Goal: Book appointment/travel/reservation

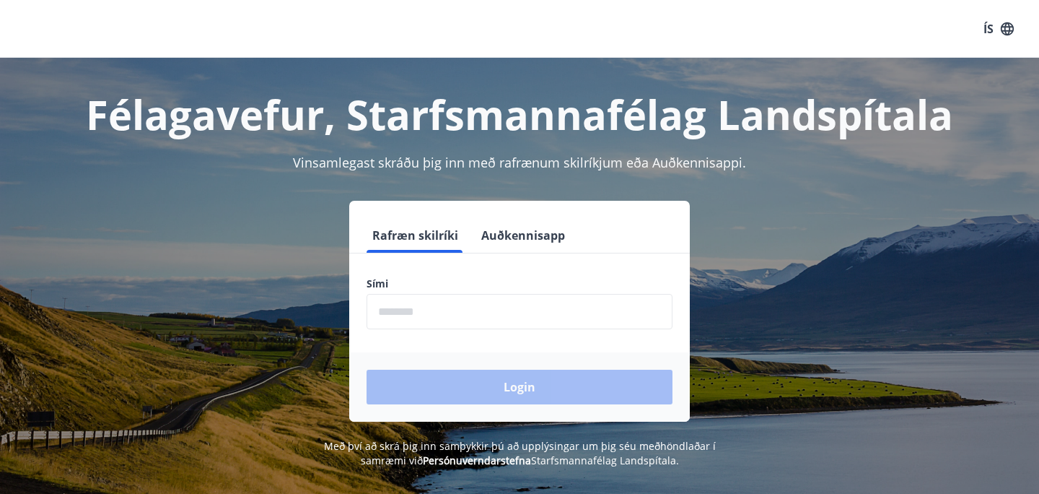
click at [453, 312] on input "phone" at bounding box center [520, 311] width 306 height 35
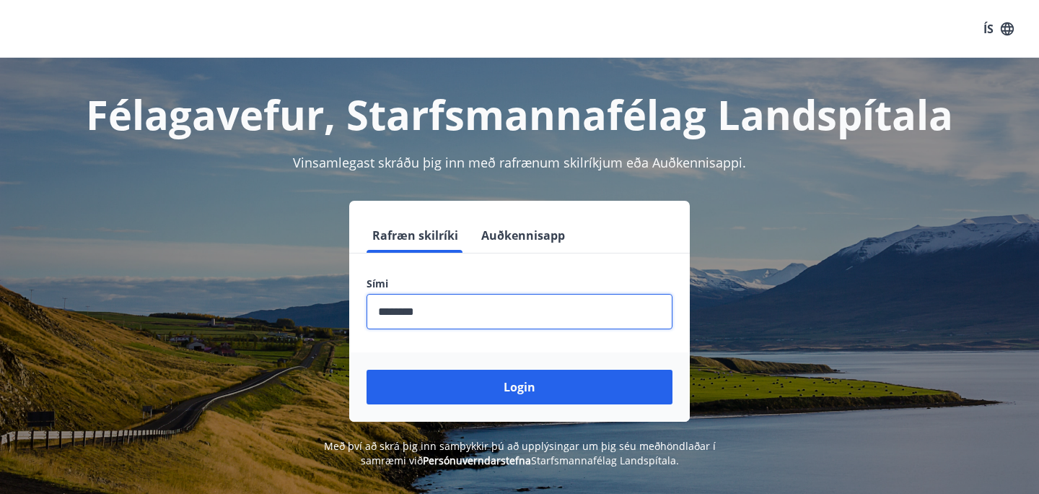
type input "********"
click at [367, 369] on button "Login" at bounding box center [520, 386] width 306 height 35
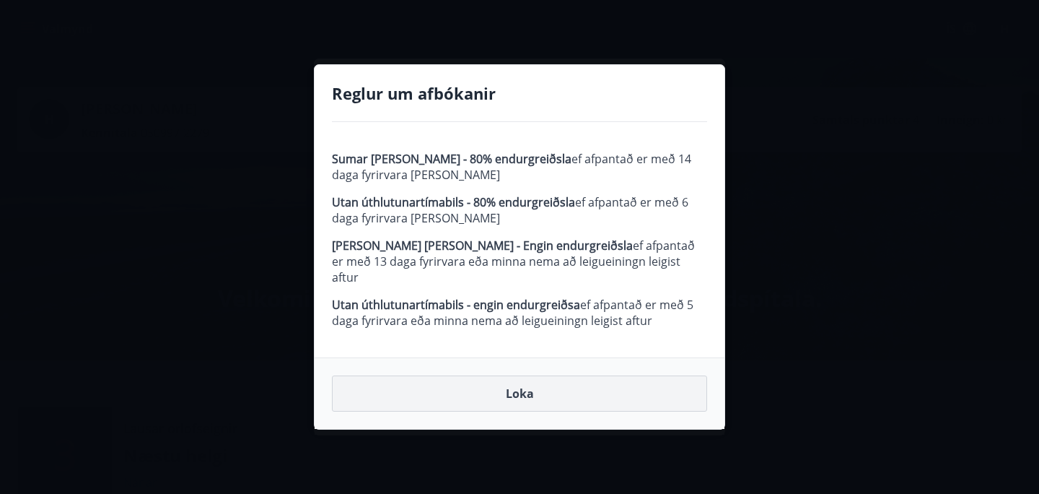
click at [525, 393] on button "Loka" at bounding box center [519, 393] width 375 height 36
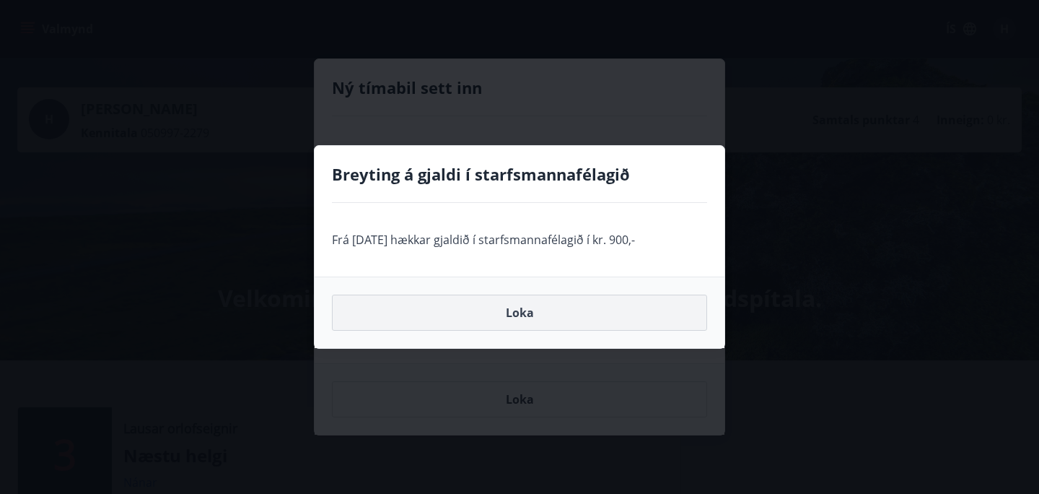
click at [538, 310] on button "Loka" at bounding box center [519, 312] width 375 height 36
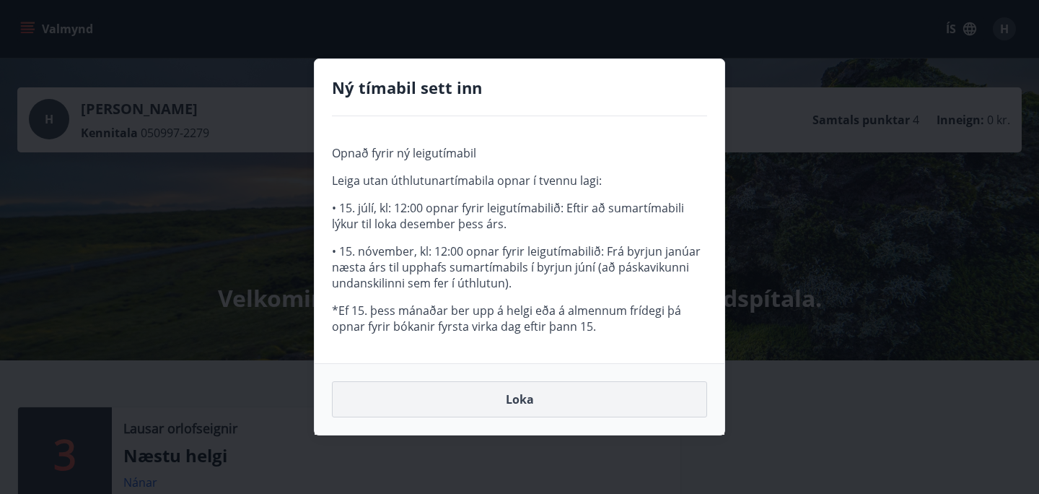
click at [470, 401] on button "Loka" at bounding box center [519, 399] width 375 height 36
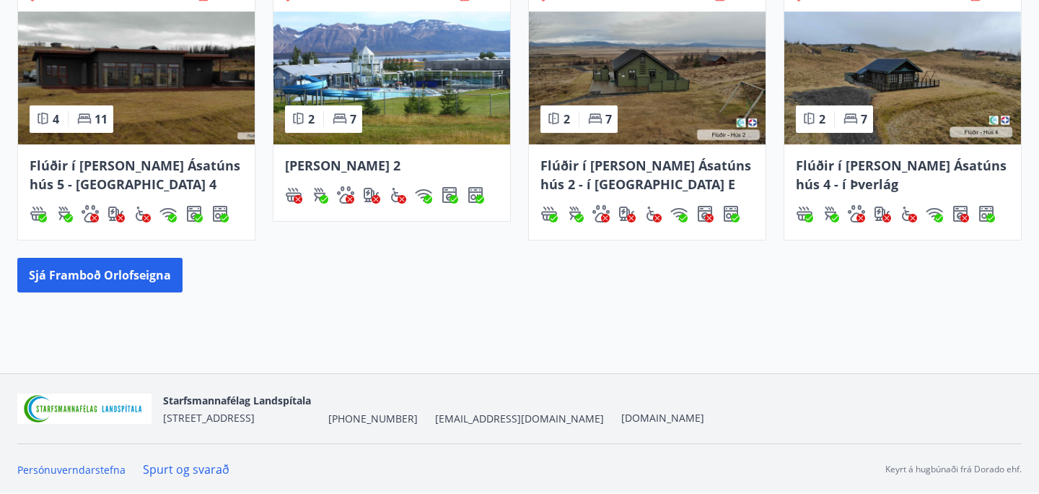
scroll to position [704, 0]
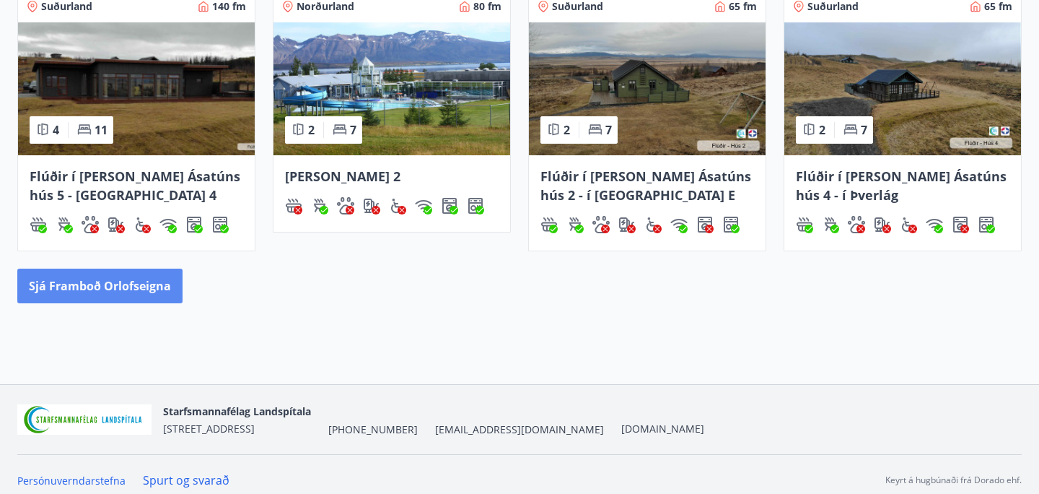
click at [117, 288] on button "Sjá framboð orlofseigna" at bounding box center [99, 285] width 165 height 35
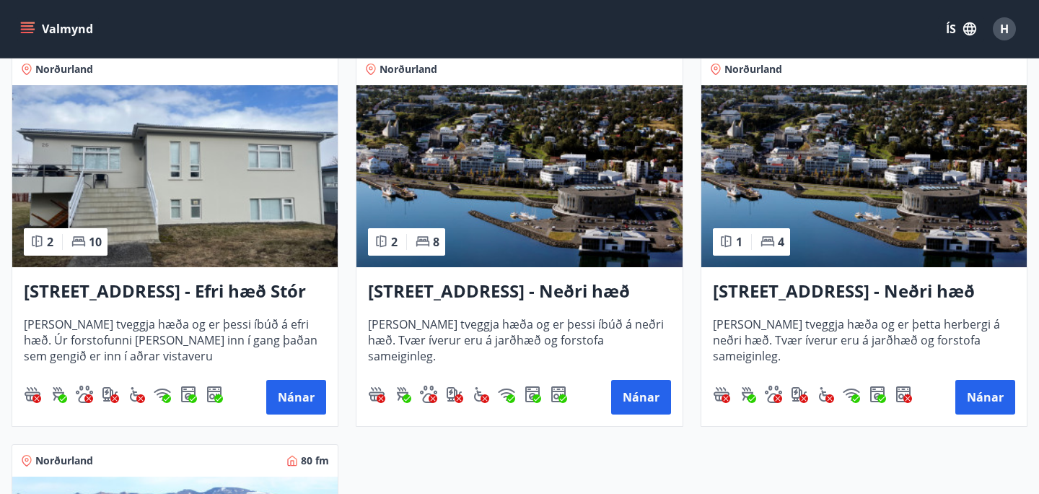
scroll to position [1853, 0]
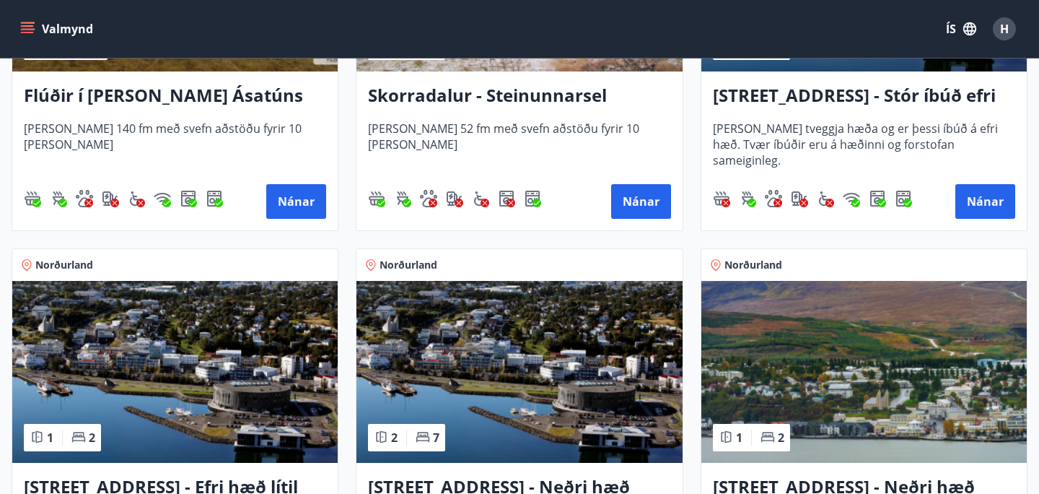
click at [435, 342] on img at bounding box center [519, 372] width 325 height 182
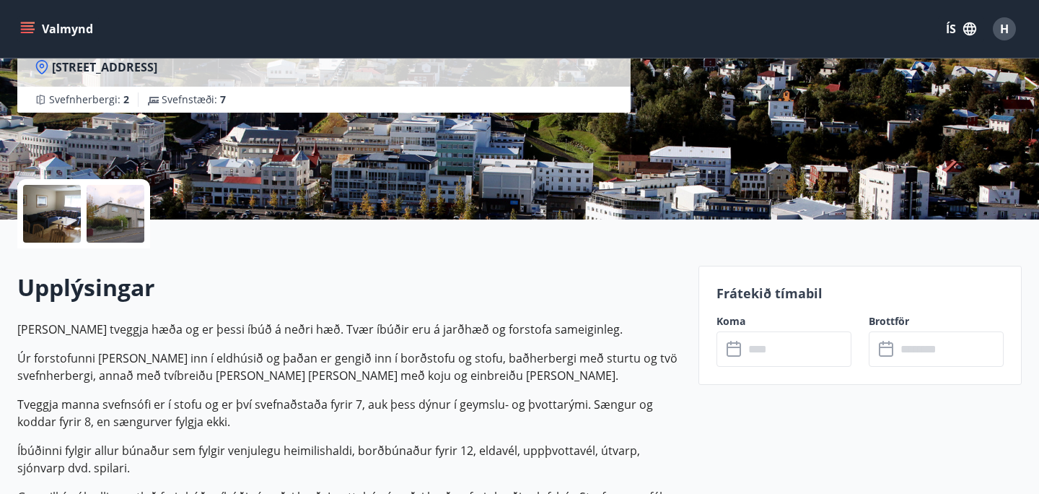
scroll to position [51, 0]
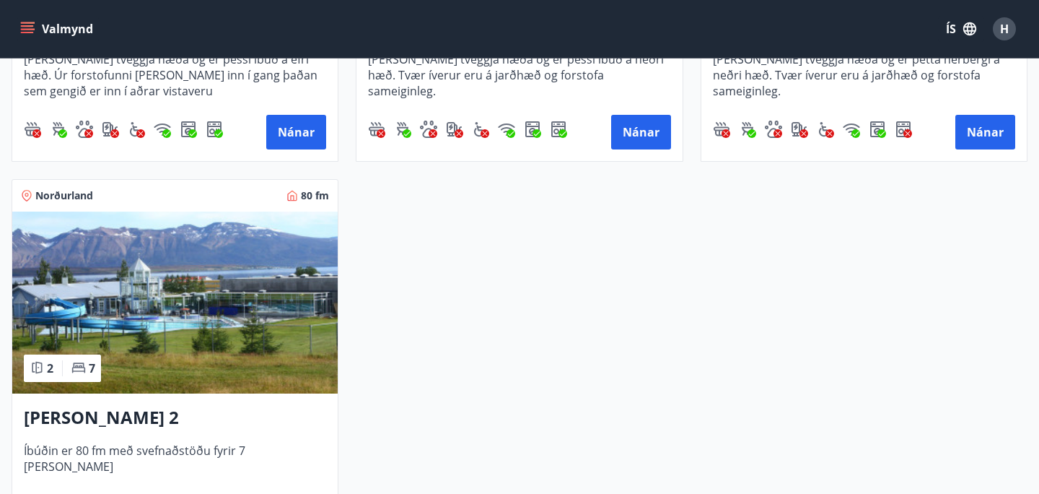
scroll to position [2192, 0]
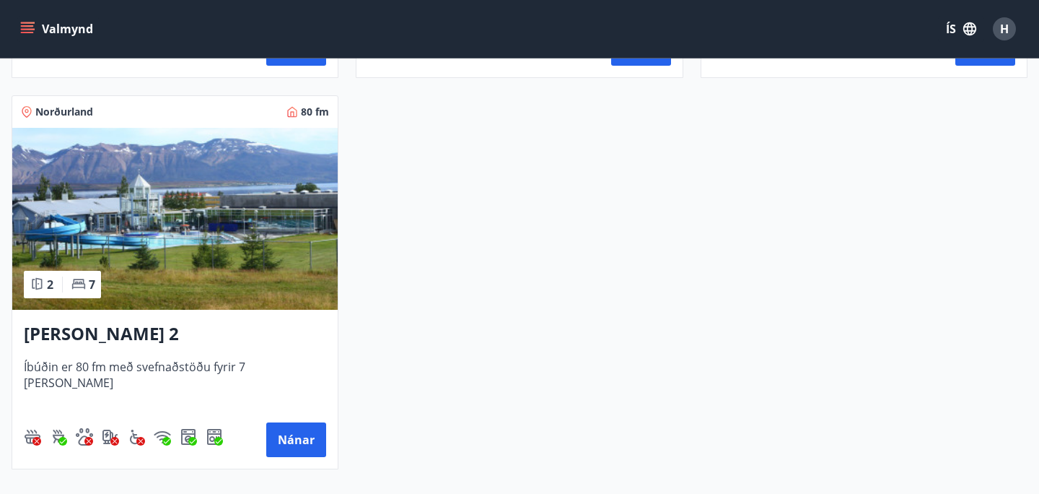
click at [157, 331] on h3 "[PERSON_NAME] 2" at bounding box center [175, 334] width 302 height 26
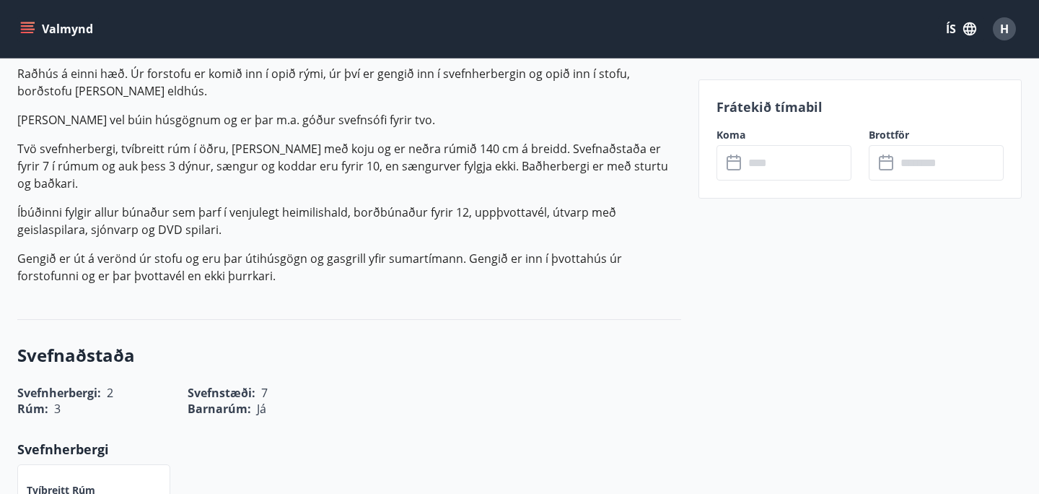
scroll to position [471, 0]
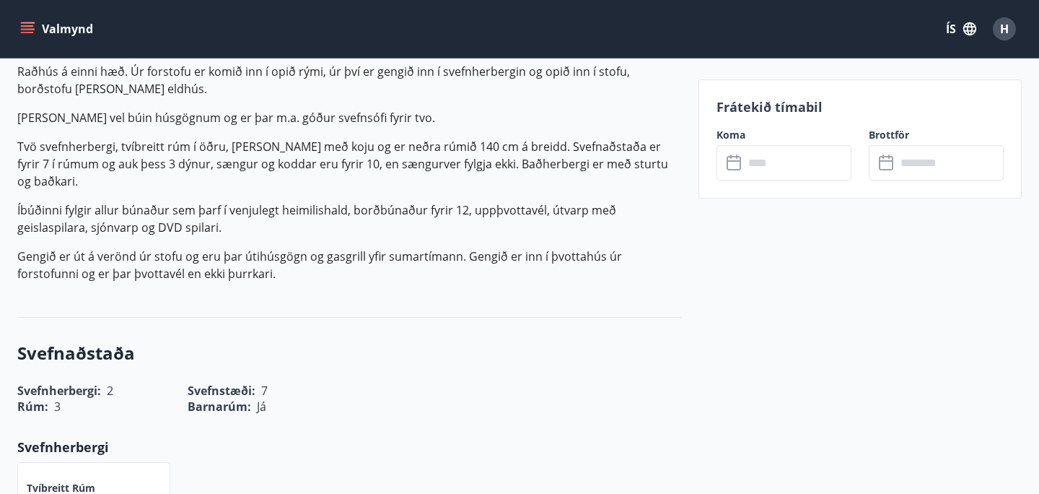
click at [730, 170] on icon at bounding box center [735, 162] width 17 height 17
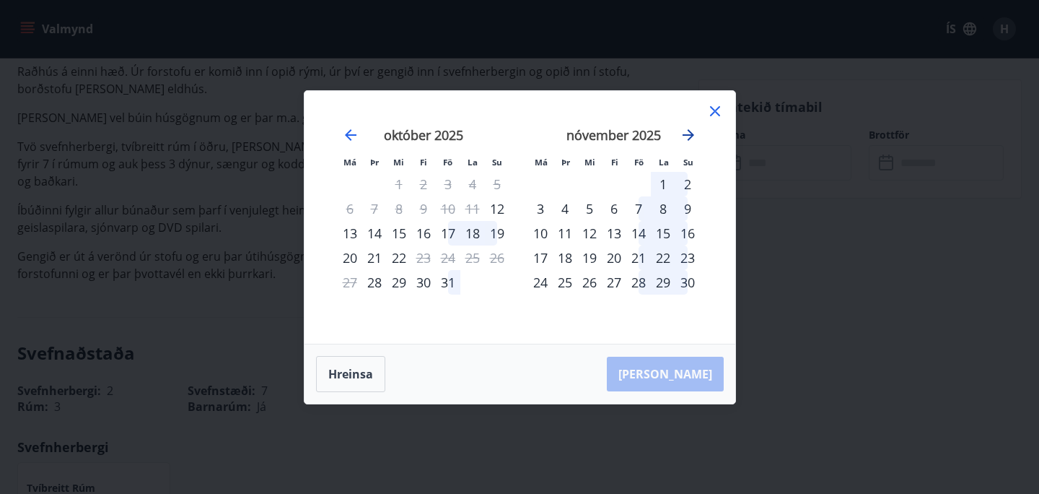
click at [691, 137] on icon "Move forward to switch to the next month." at bounding box center [688, 134] width 17 height 17
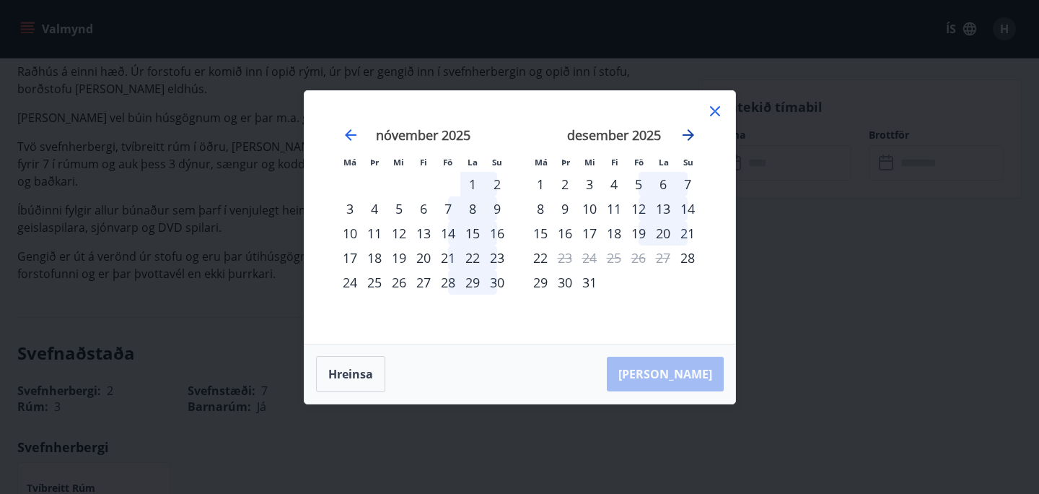
click at [691, 137] on icon "Move forward to switch to the next month." at bounding box center [688, 134] width 17 height 17
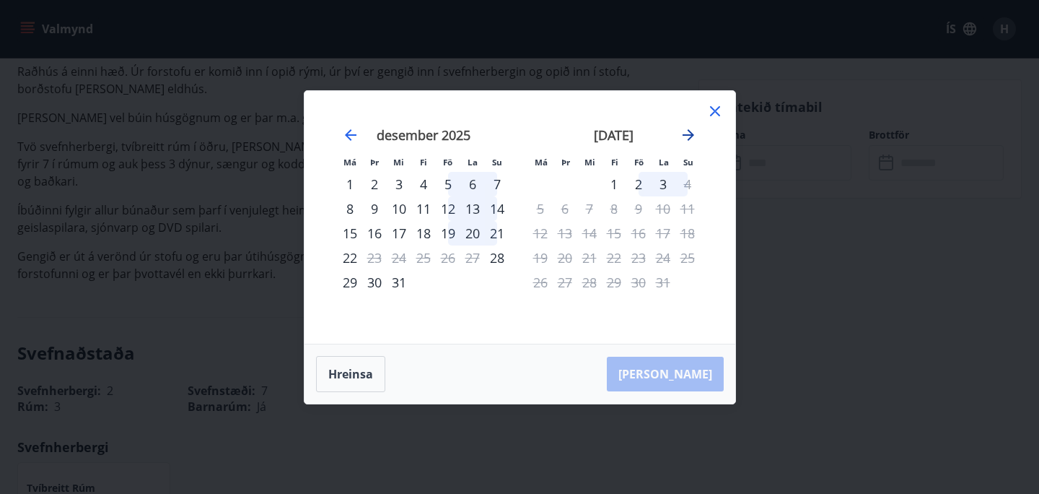
click at [691, 137] on icon "Move forward to switch to the next month." at bounding box center [688, 134] width 17 height 17
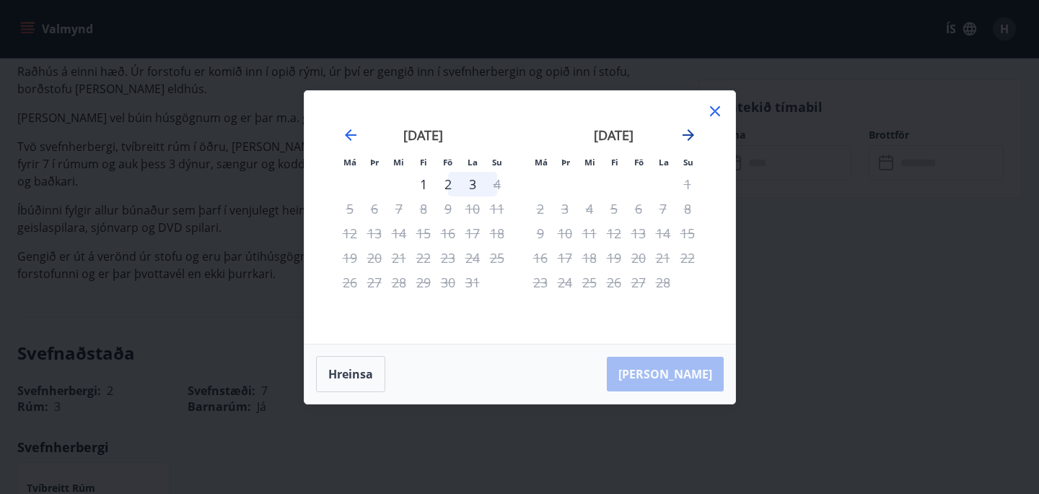
click at [691, 137] on icon "Move forward to switch to the next month." at bounding box center [688, 134] width 17 height 17
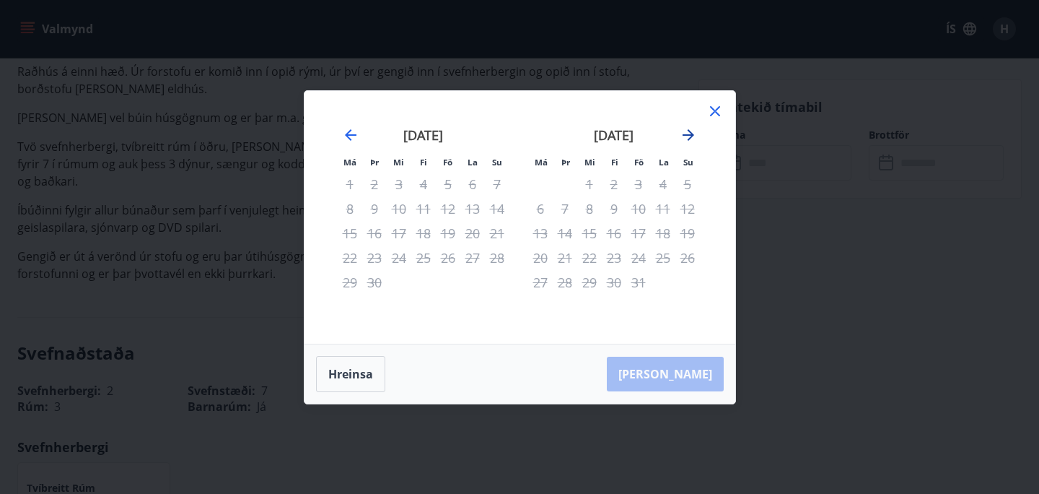
click at [691, 137] on icon "Move forward to switch to the next month." at bounding box center [688, 134] width 17 height 17
click at [350, 136] on icon "Move backward to switch to the previous month." at bounding box center [350, 134] width 17 height 17
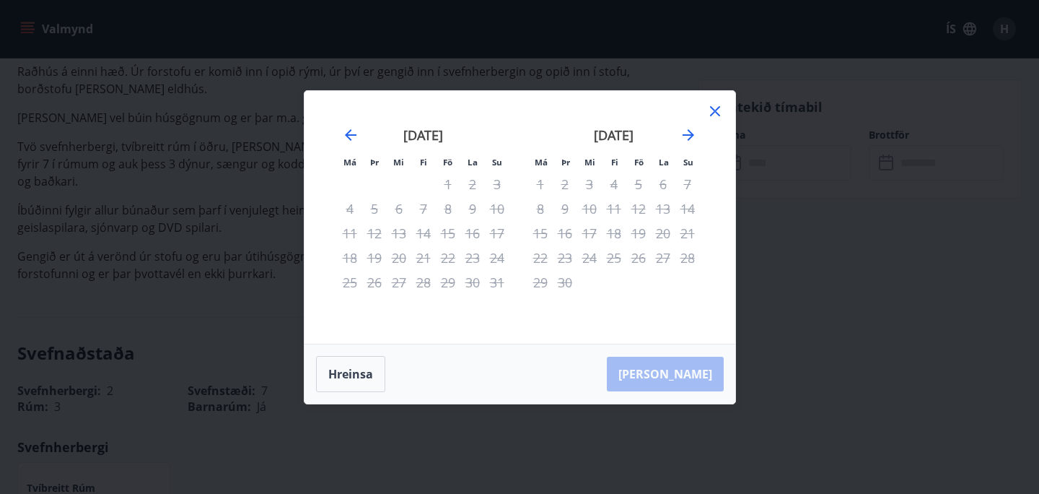
click at [727, 106] on div "Má Þr Mi Fi Fö La Su Má Þr Mi Fi Fö La Su [DATE] 1 2 3 4 5 6 7 8 9 10 11 12 13 …" at bounding box center [520, 217] width 431 height 253
click at [718, 112] on icon at bounding box center [715, 110] width 17 height 17
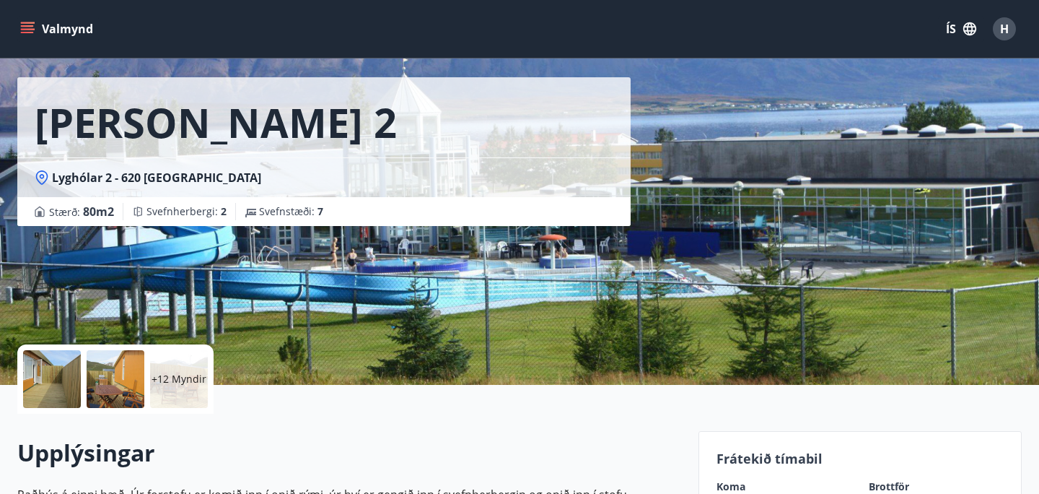
scroll to position [0, 0]
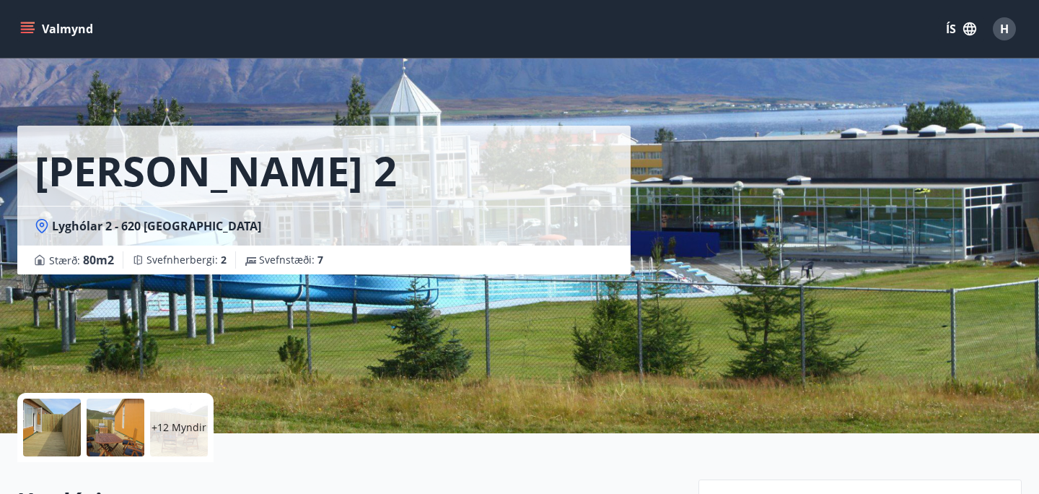
click at [26, 42] on div "Valmynd ÍS H" at bounding box center [519, 29] width 1005 height 35
click at [28, 10] on div "Valmynd ÍS H" at bounding box center [519, 29] width 1039 height 58
click at [26, 27] on icon "menu" at bounding box center [27, 29] width 14 height 14
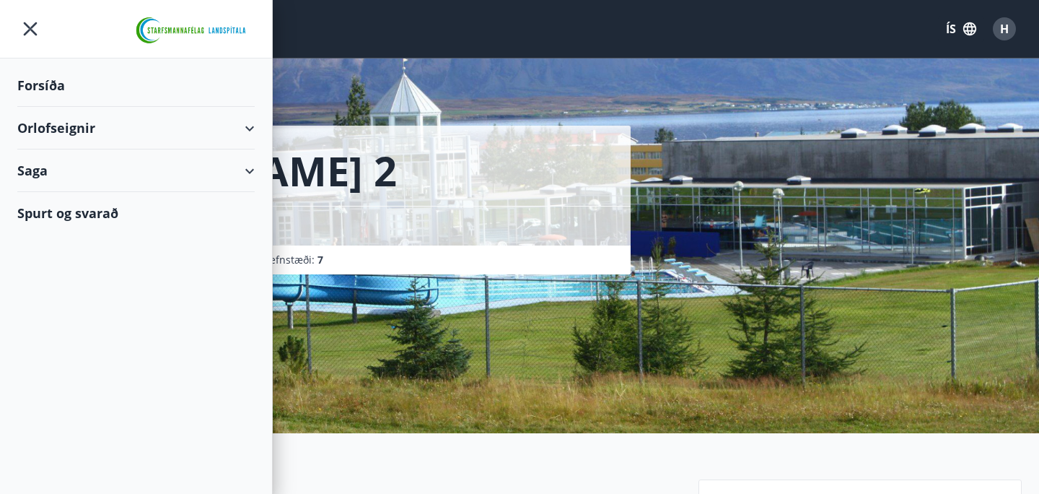
click at [258, 124] on div "Orlofseignir" at bounding box center [136, 128] width 272 height 43
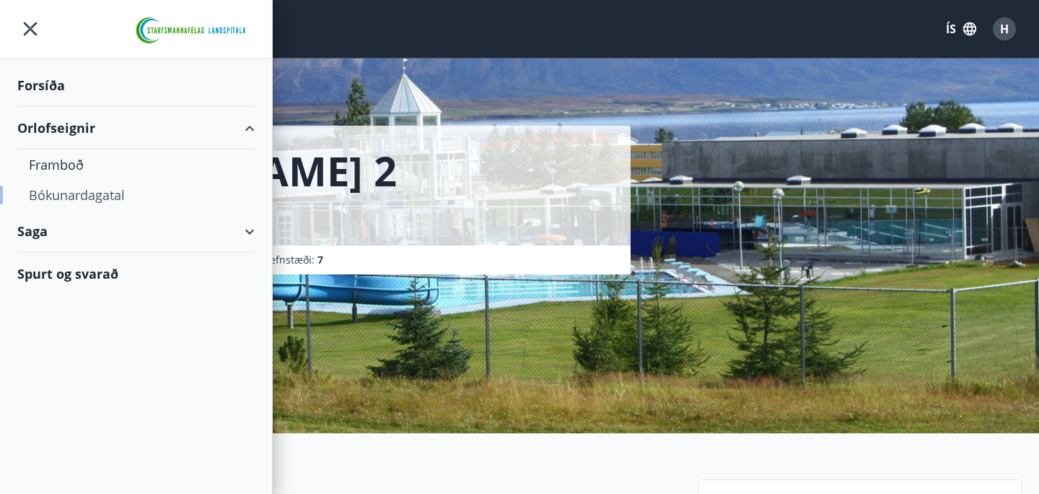
click at [86, 192] on div "Bókunardagatal" at bounding box center [136, 195] width 214 height 30
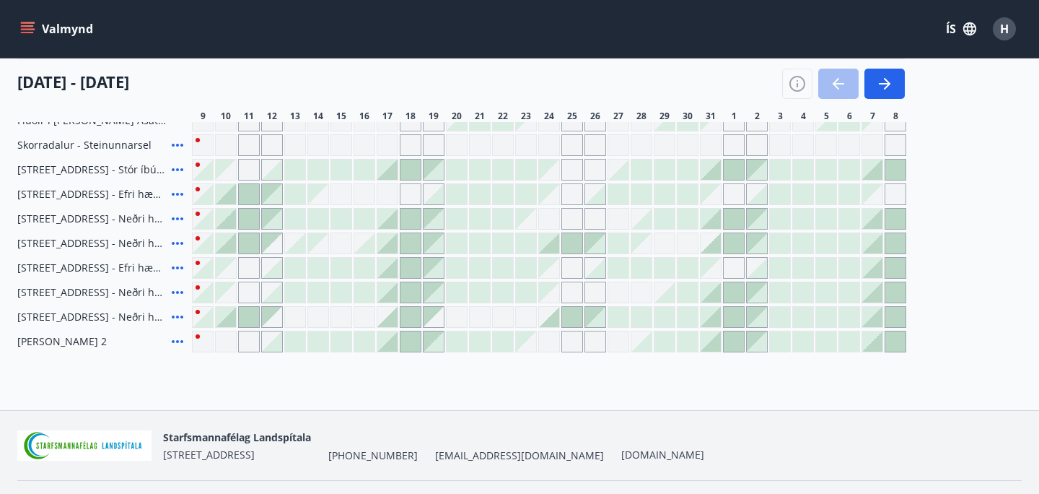
scroll to position [386, 0]
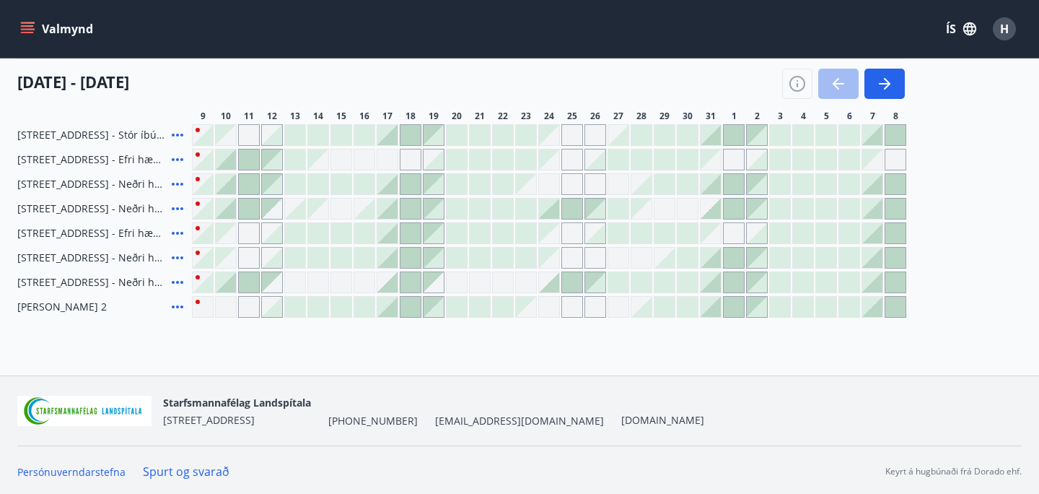
click at [280, 310] on div at bounding box center [272, 307] width 20 height 20
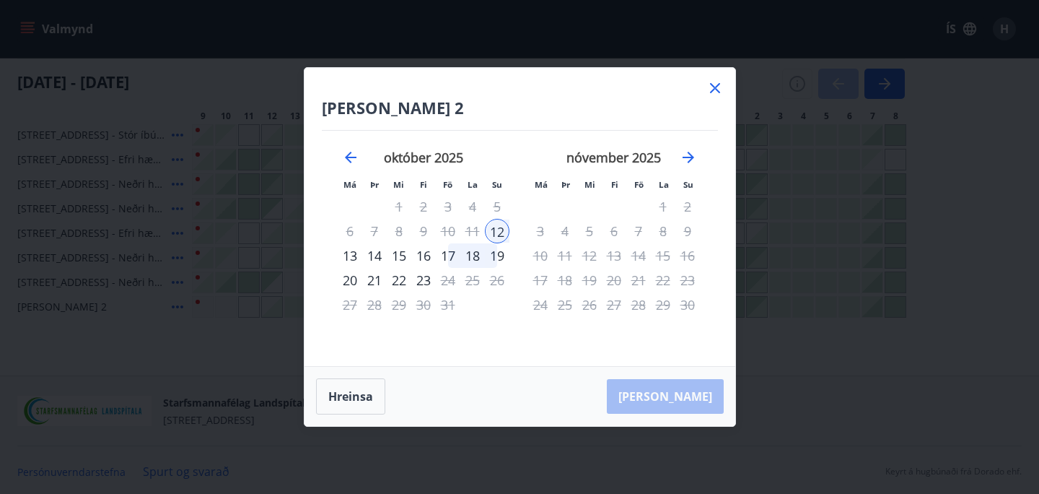
click at [501, 261] on div "19" at bounding box center [497, 255] width 25 height 25
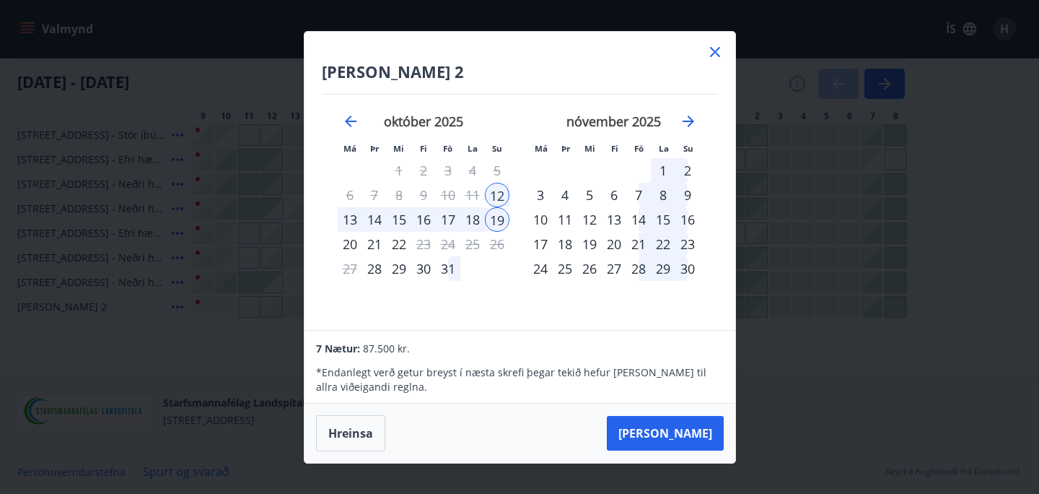
click at [338, 220] on div "13" at bounding box center [350, 219] width 25 height 25
click at [419, 220] on div "16" at bounding box center [423, 219] width 25 height 25
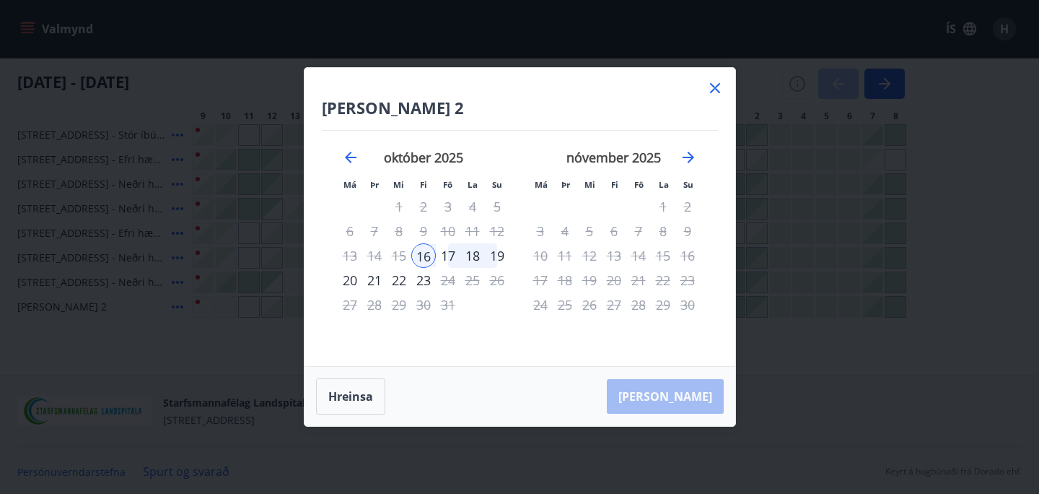
click at [504, 260] on div "19" at bounding box center [497, 255] width 25 height 25
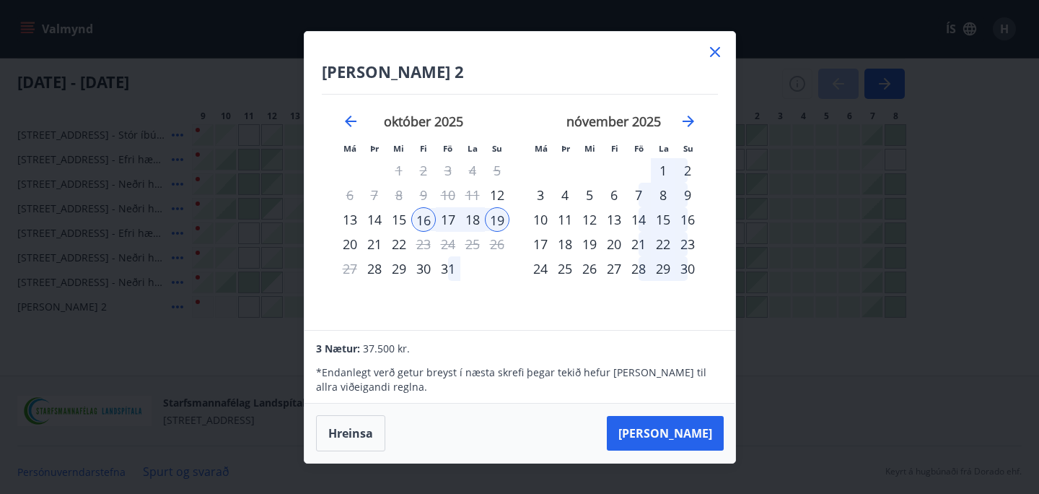
click at [403, 219] on div "15" at bounding box center [399, 219] width 25 height 25
click at [684, 122] on icon "Move forward to switch to the next month." at bounding box center [688, 121] width 17 height 17
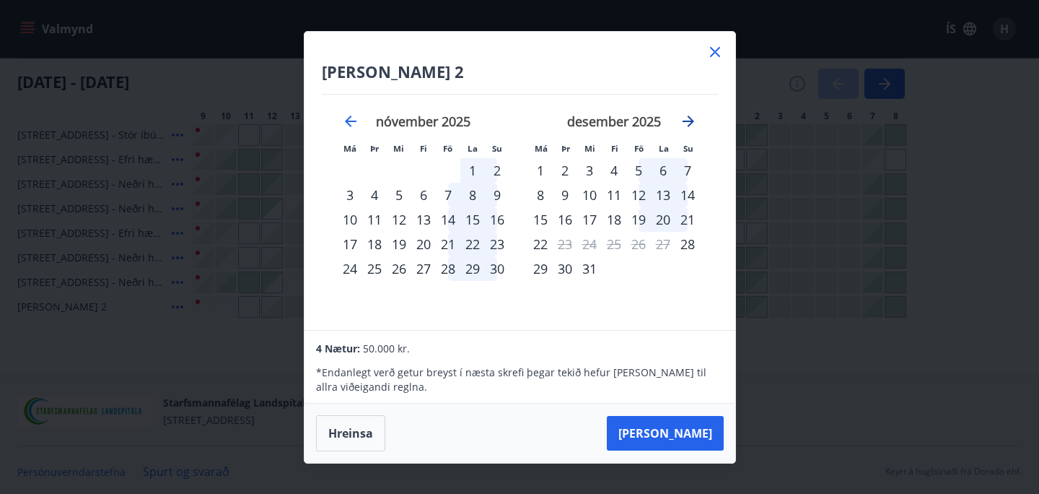
click at [684, 122] on icon "Move forward to switch to the next month." at bounding box center [688, 121] width 17 height 17
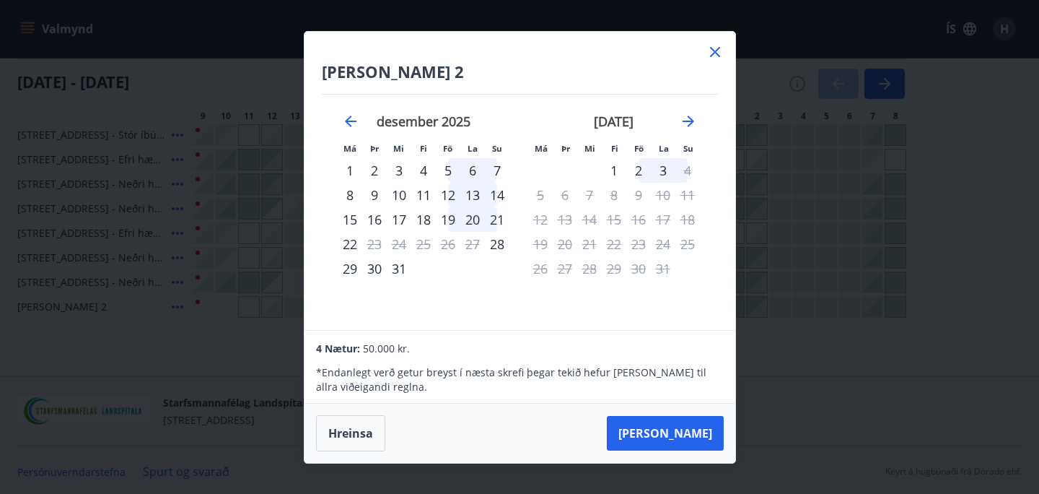
click at [619, 167] on div "1" at bounding box center [614, 170] width 25 height 25
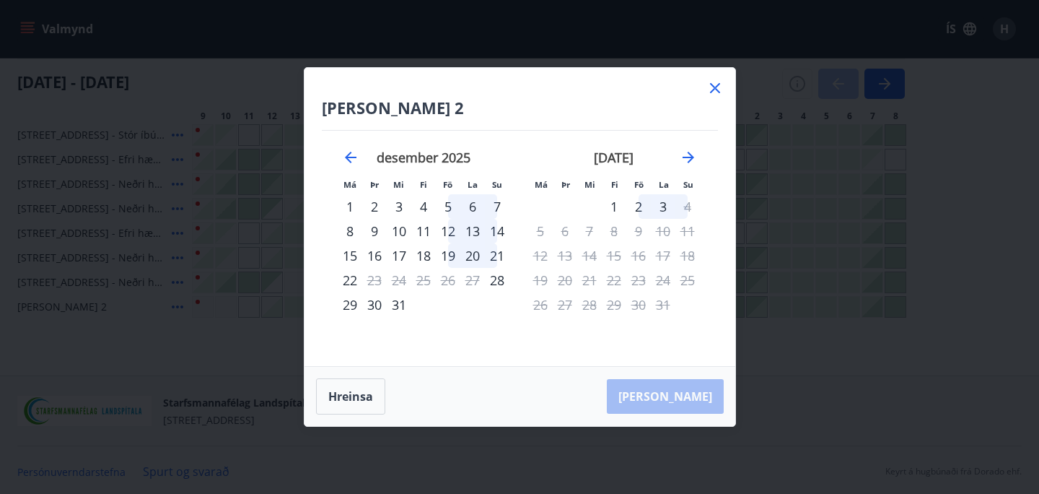
click at [617, 204] on div "1" at bounding box center [614, 206] width 25 height 25
click at [662, 210] on div "3" at bounding box center [663, 206] width 25 height 25
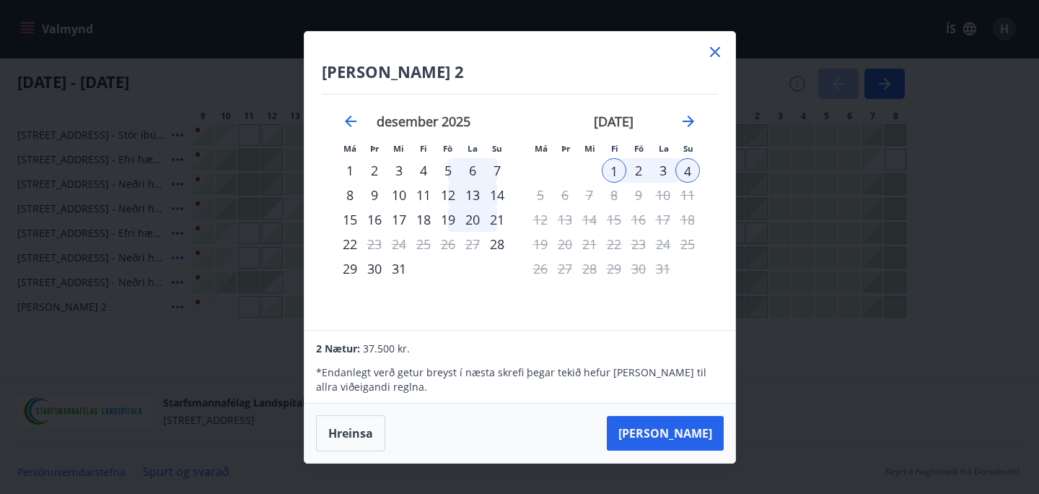
click at [641, 211] on div "16" at bounding box center [638, 219] width 25 height 25
click at [643, 226] on div "16" at bounding box center [638, 219] width 25 height 25
click at [642, 222] on div "16" at bounding box center [638, 219] width 25 height 25
click at [712, 53] on icon at bounding box center [715, 51] width 17 height 17
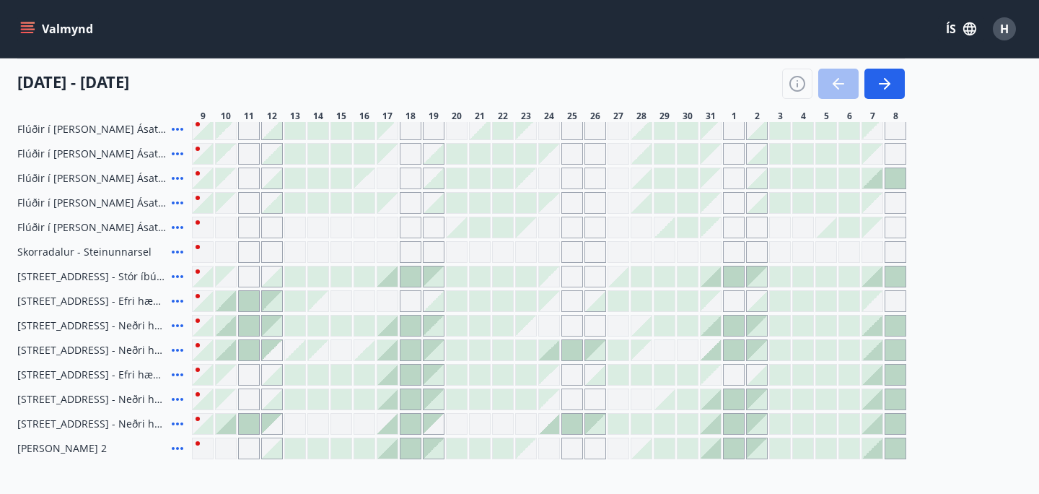
scroll to position [0, 0]
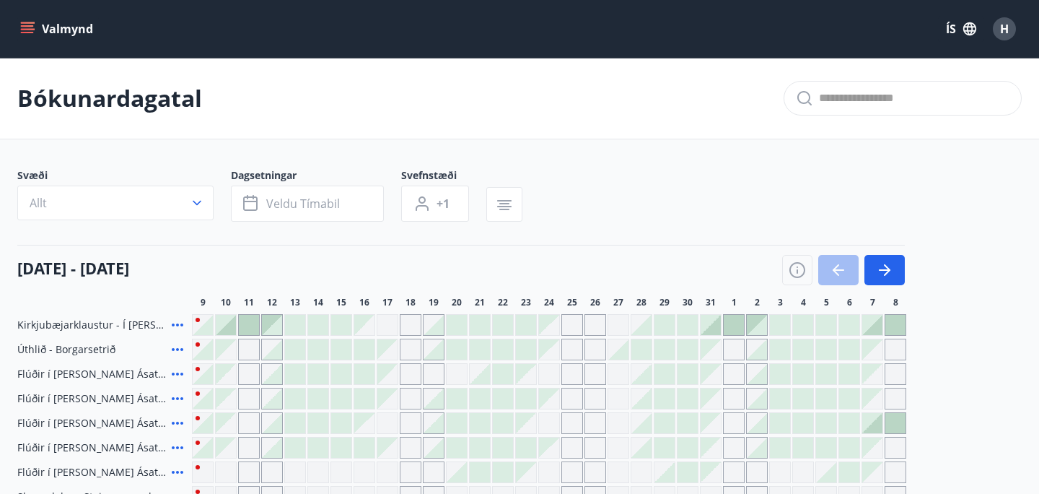
click at [72, 35] on button "Valmynd" at bounding box center [58, 29] width 82 height 26
